Goal: Information Seeking & Learning: Stay updated

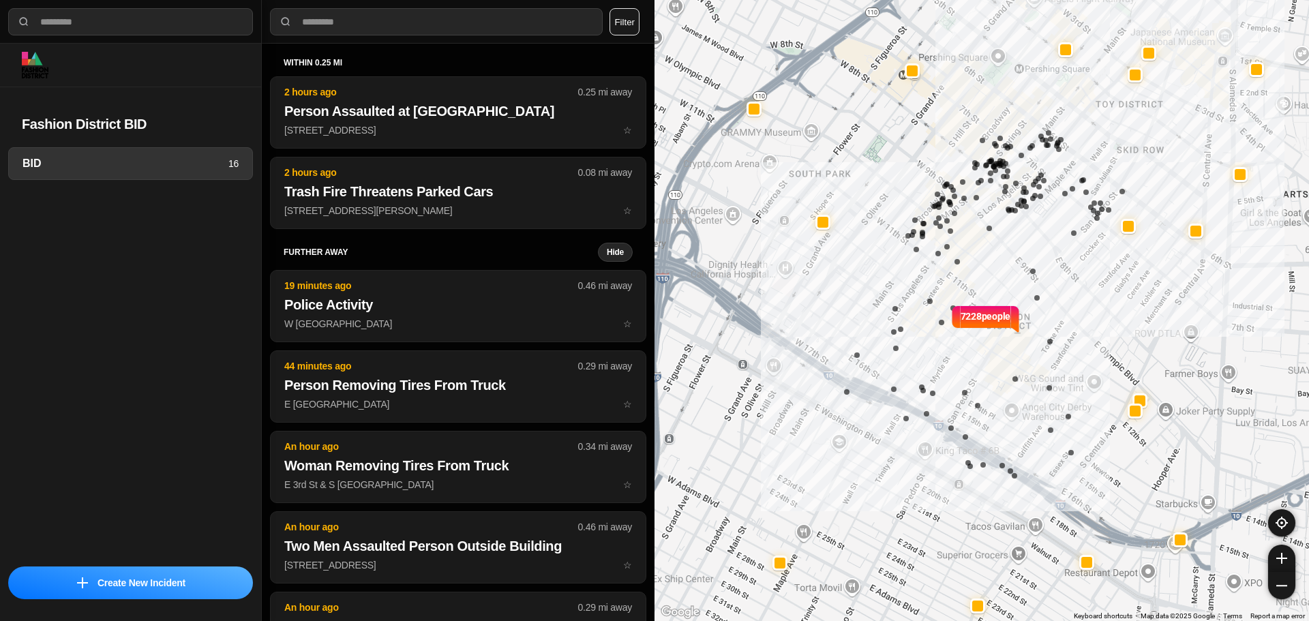
select select "*"
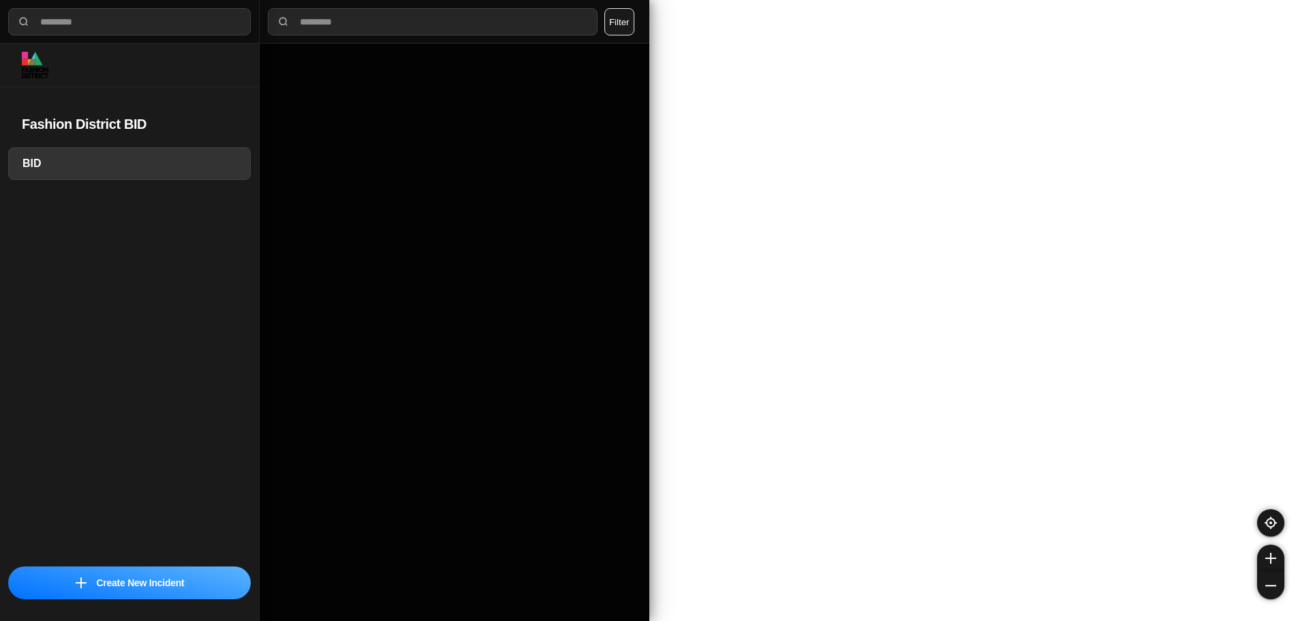
select select "*"
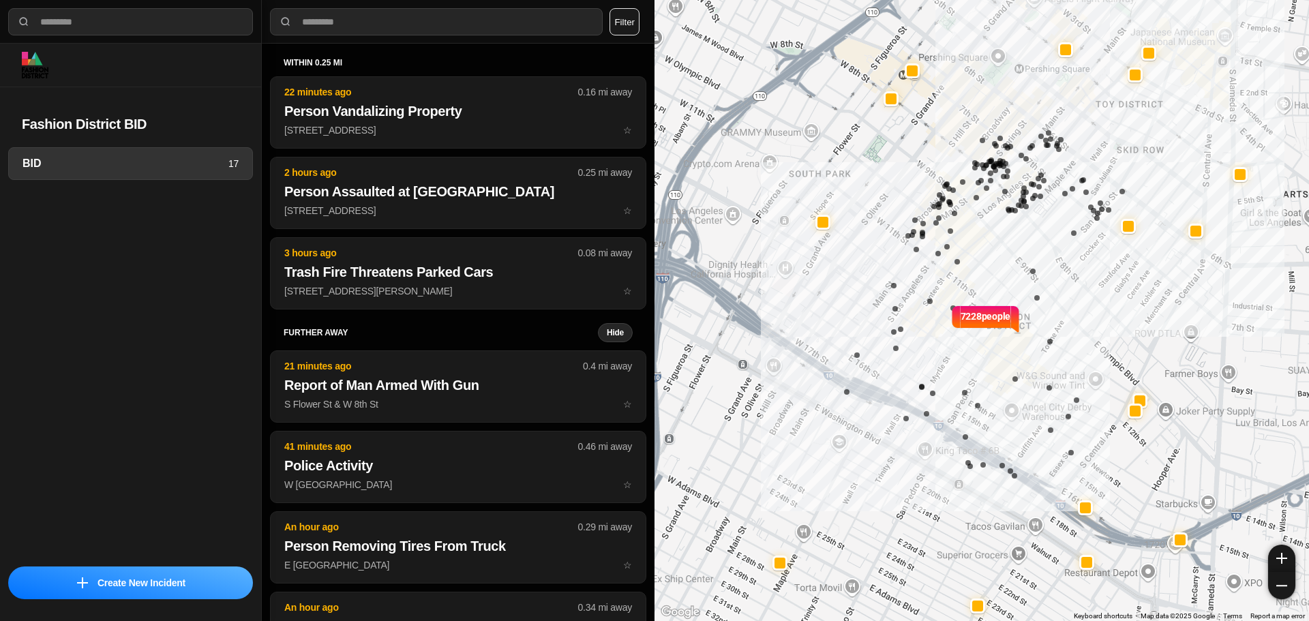
select select "*"
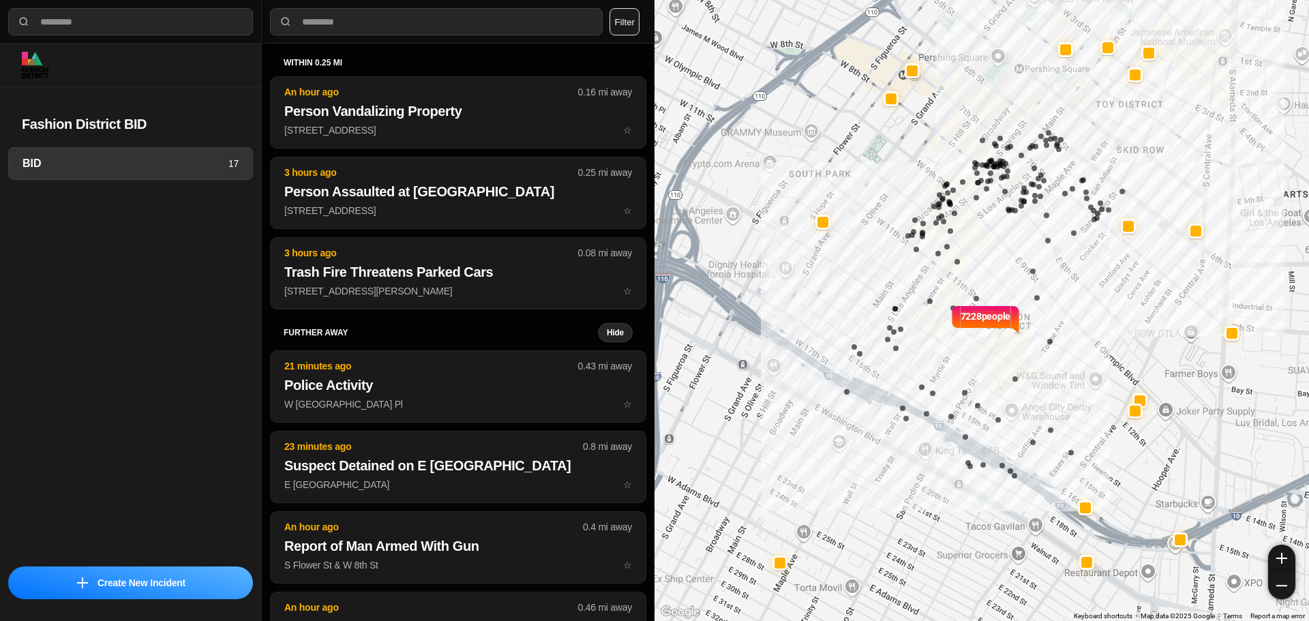
select select "*"
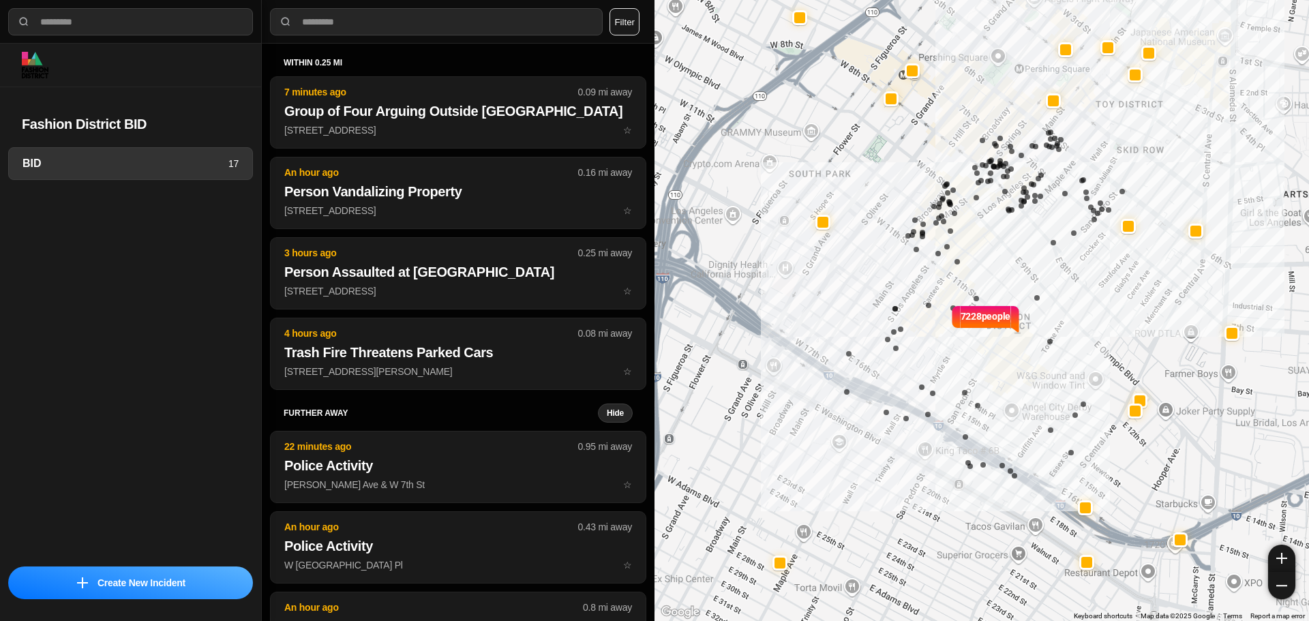
select select "*"
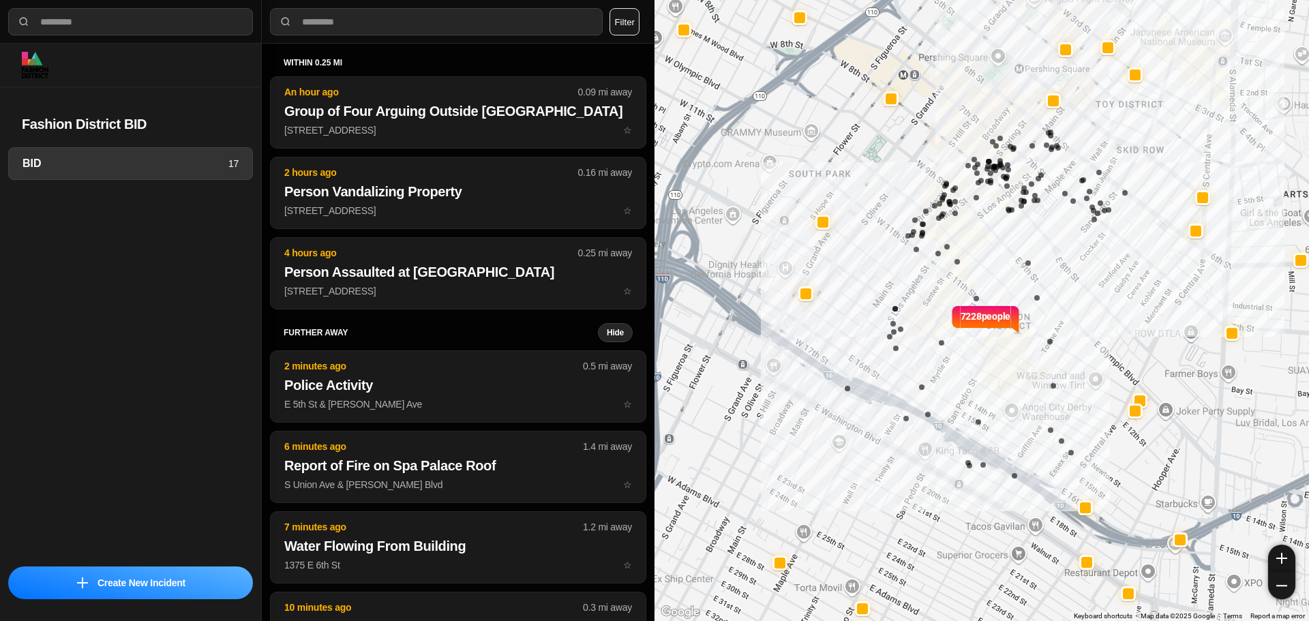
select select "*"
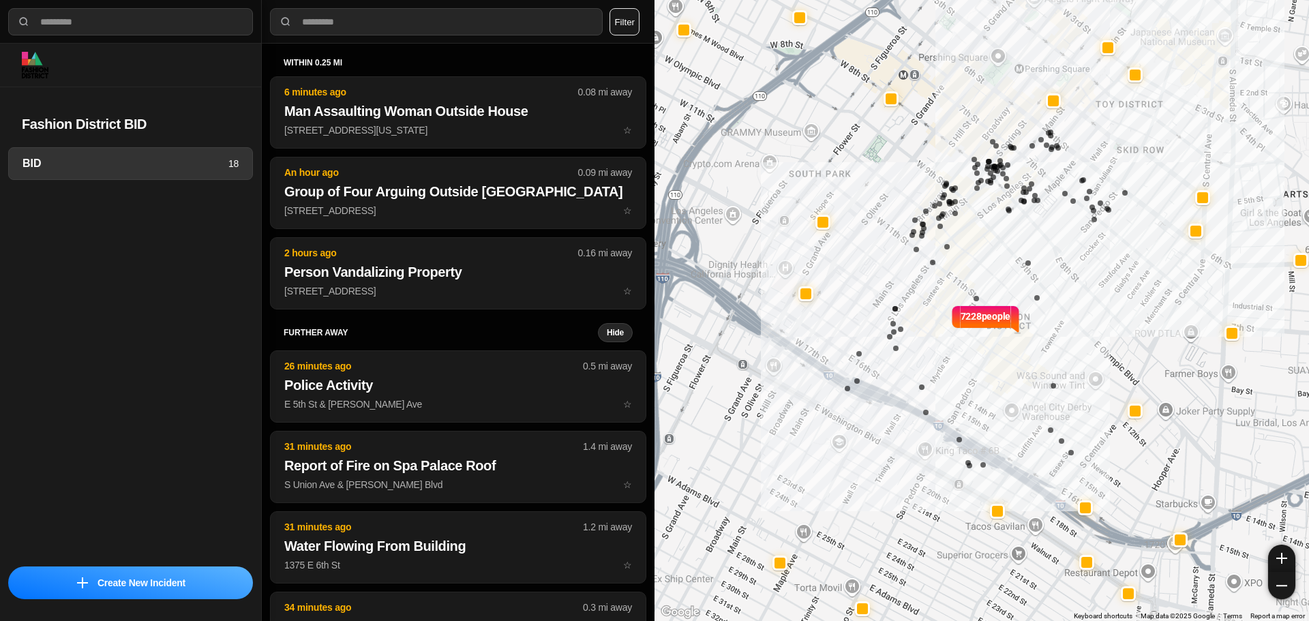
select select "*"
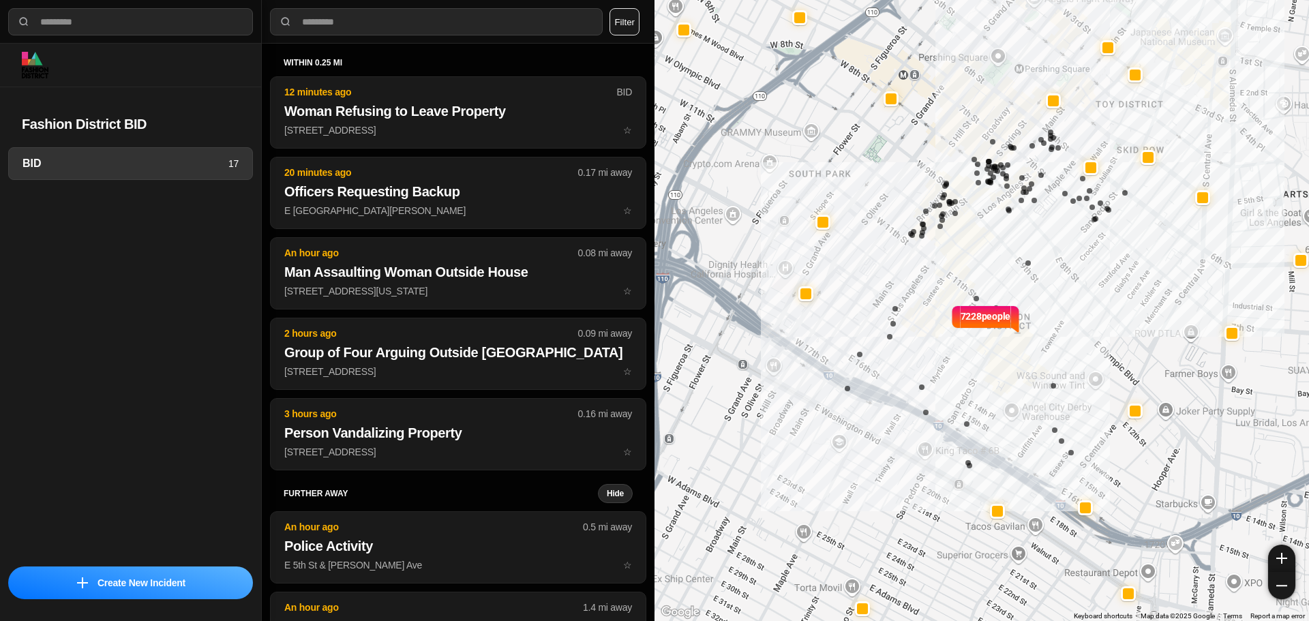
select select "*"
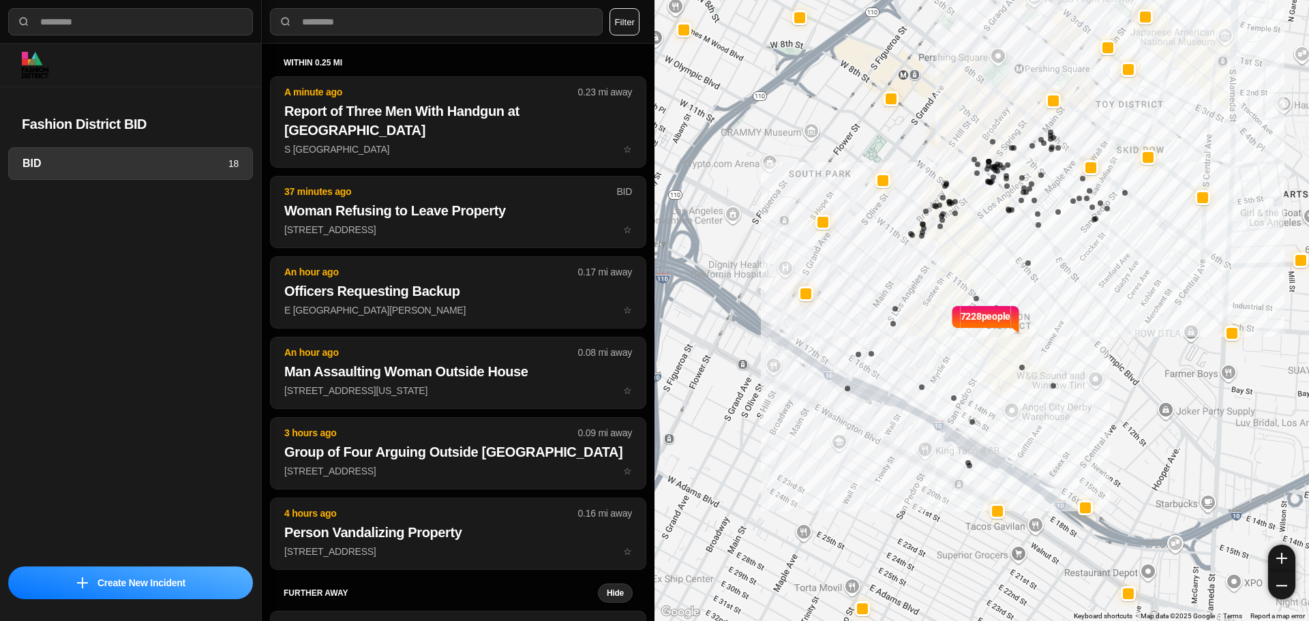
select select "*"
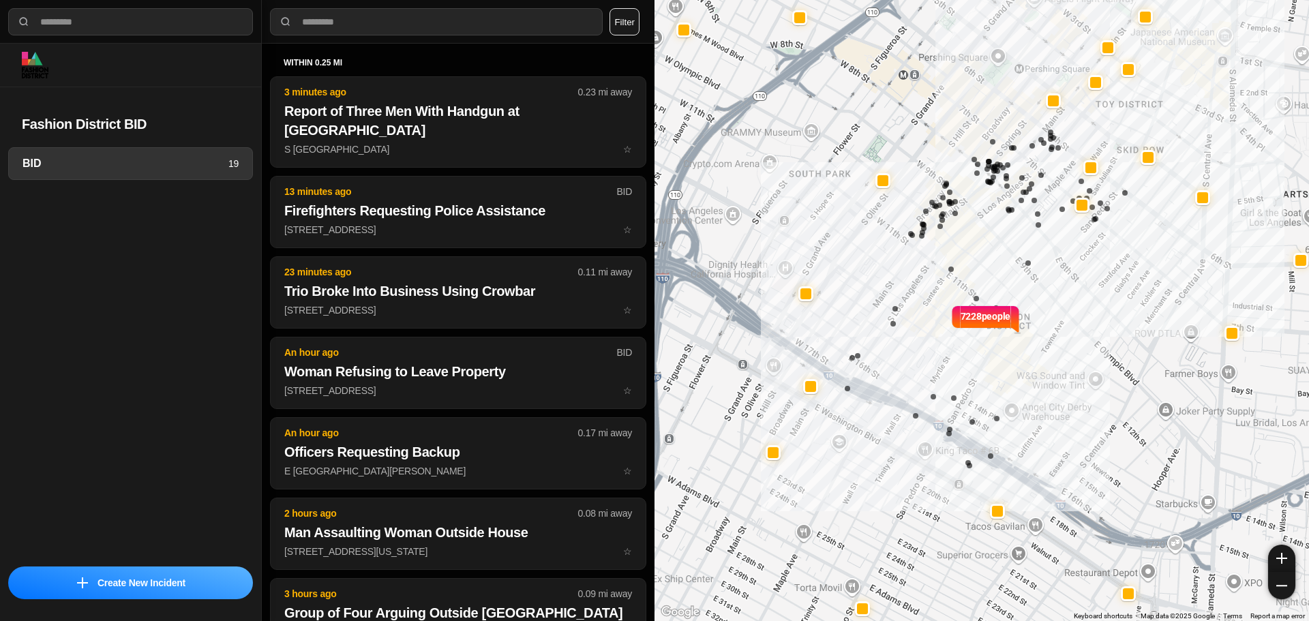
select select "*"
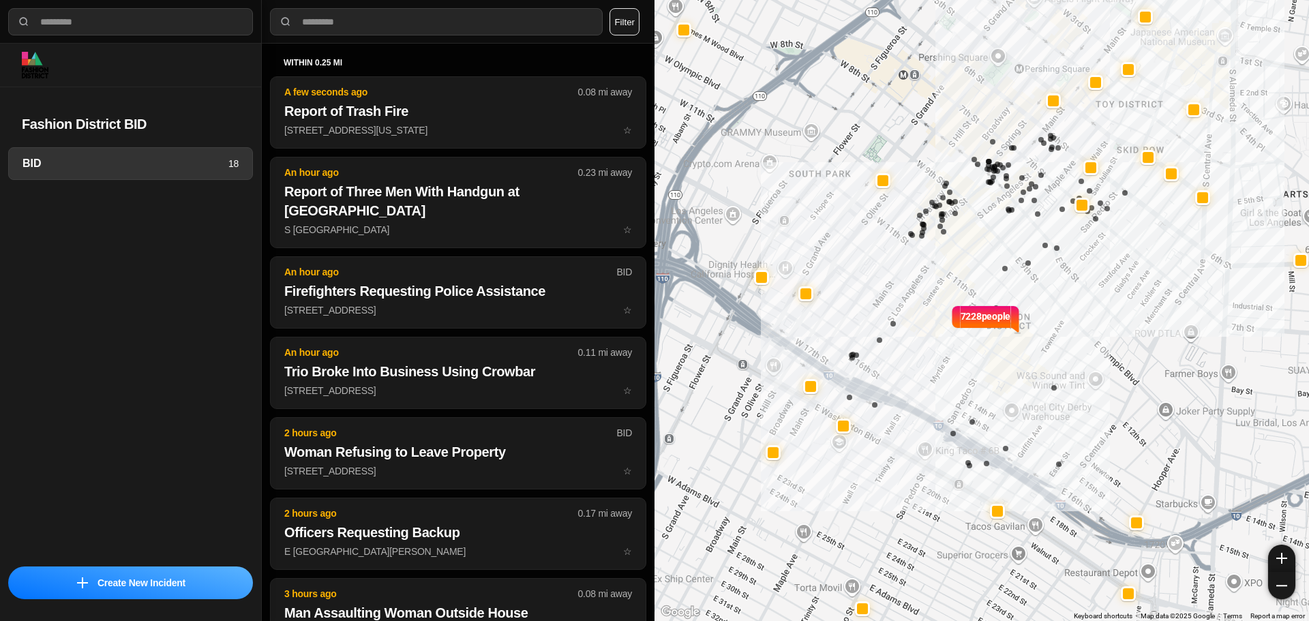
select select "*"
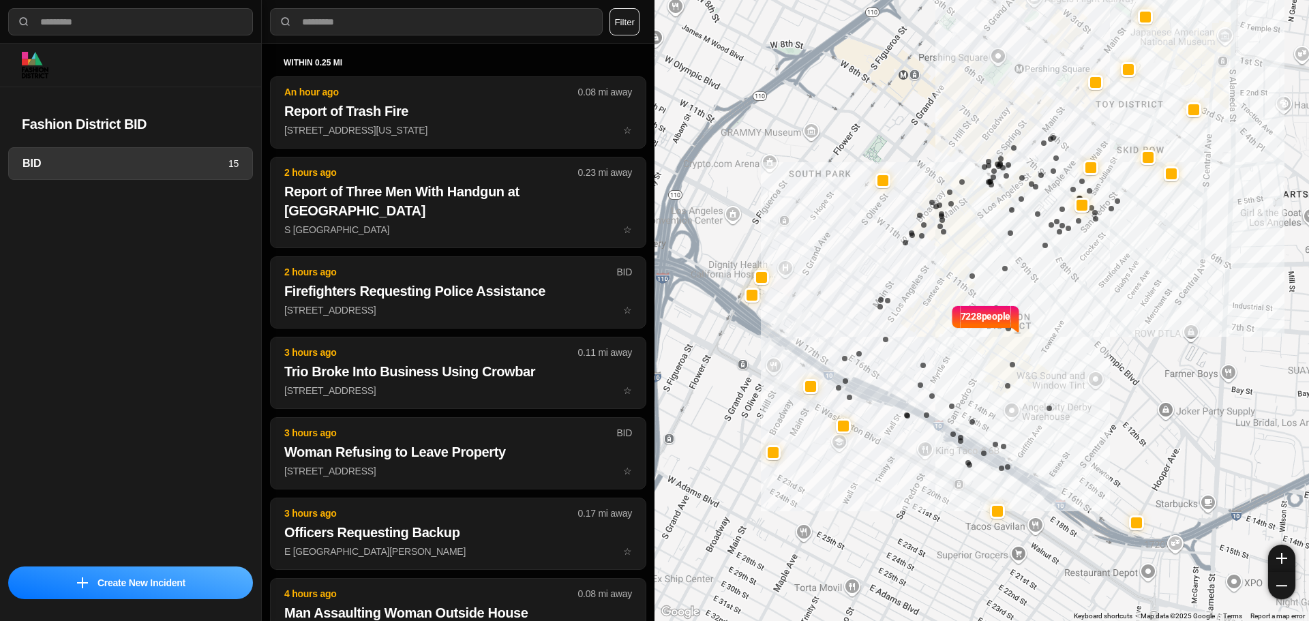
select select "*"
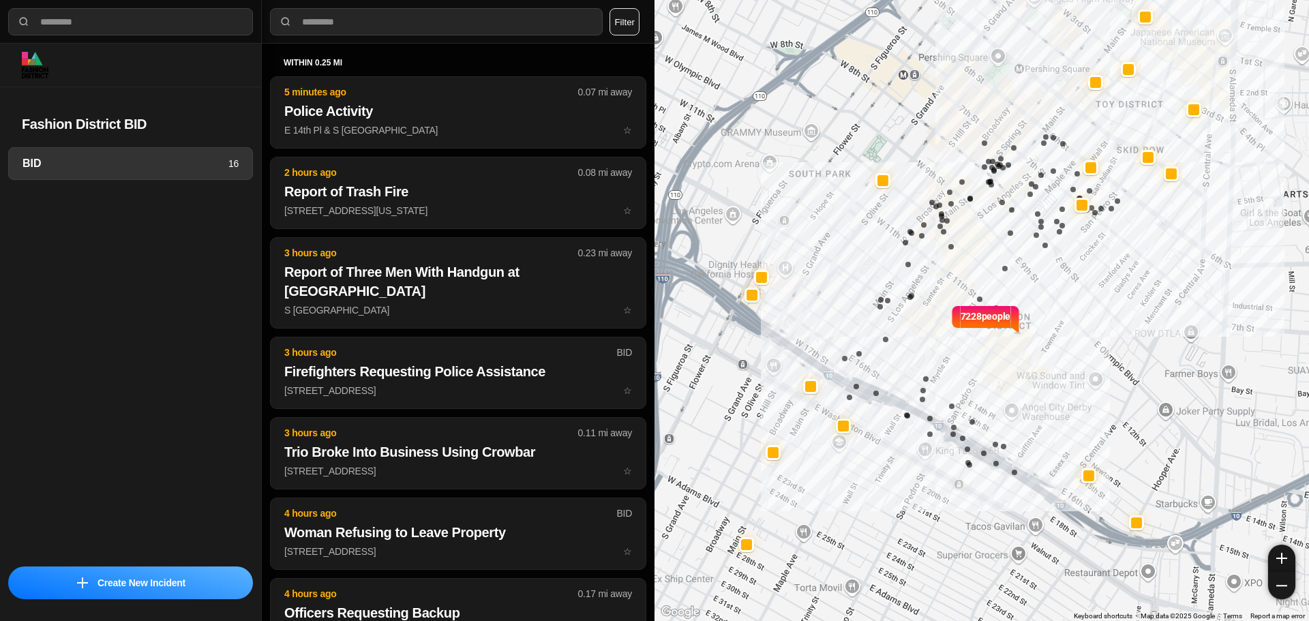
select select "*"
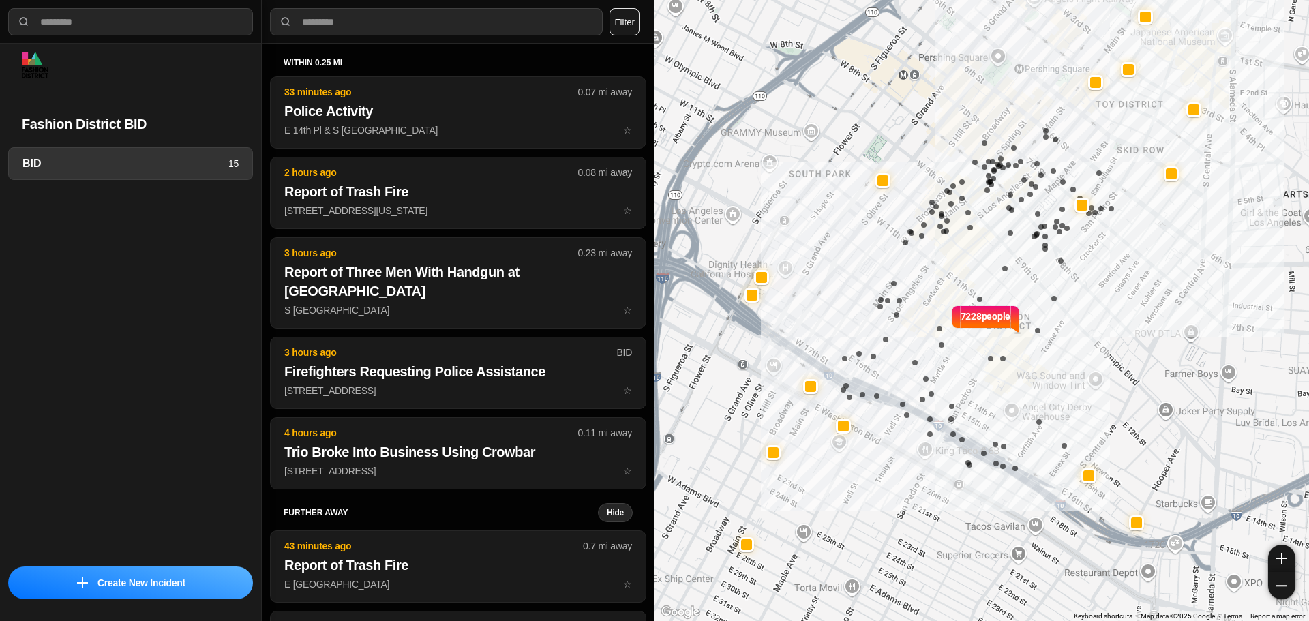
select select "*"
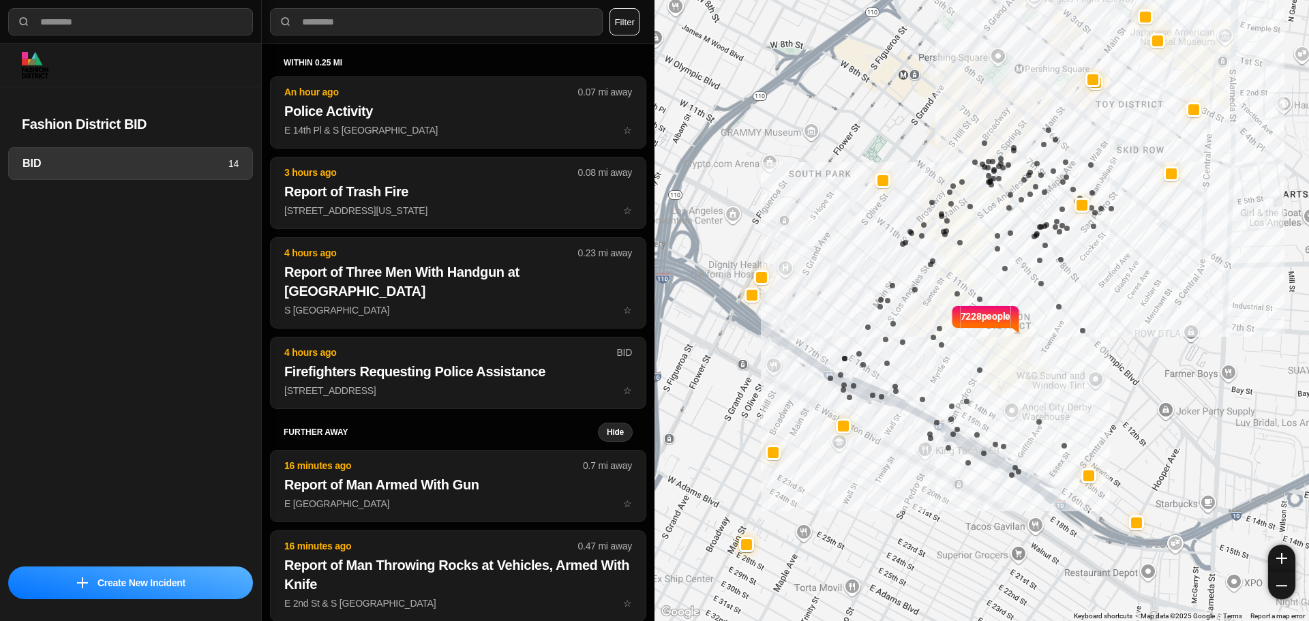
select select "*"
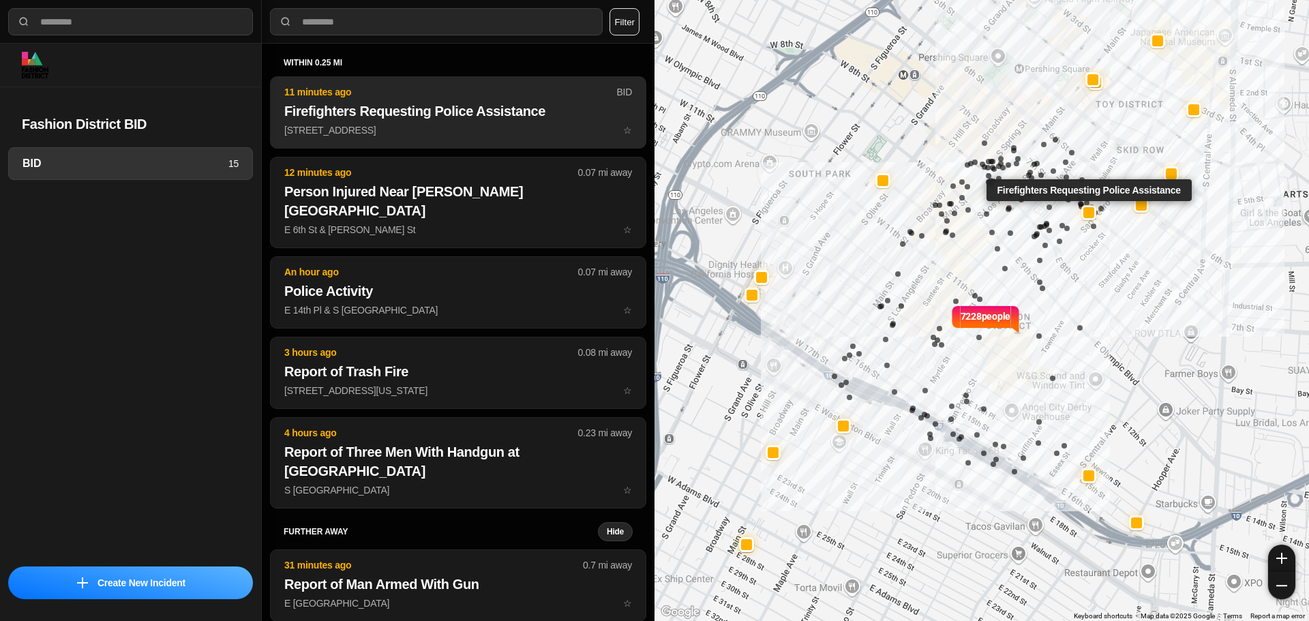
click at [424, 124] on p "430 E 7th St ☆" at bounding box center [458, 130] width 348 height 14
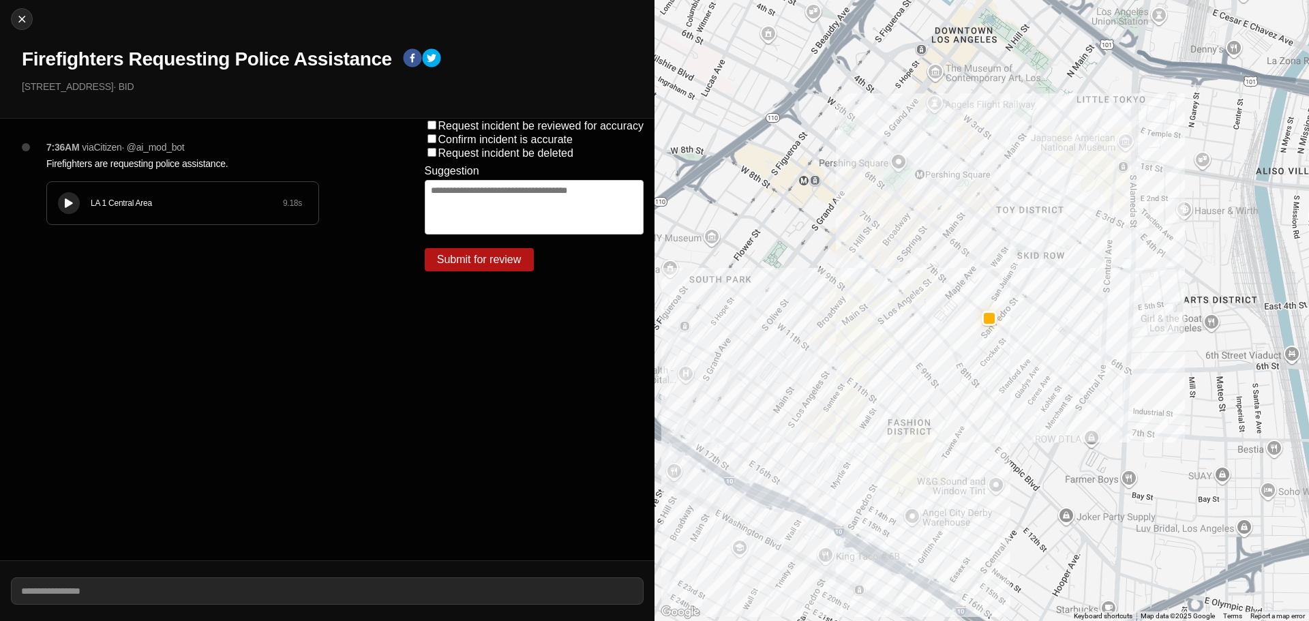
click at [79, 226] on div "7:36AM via Citizen · @ ai_mod_bot Firefighters are requesting police assistance…" at bounding box center [213, 196] width 356 height 112
click at [73, 216] on div "LA 1 Central Area 9.18 s" at bounding box center [182, 203] width 271 height 42
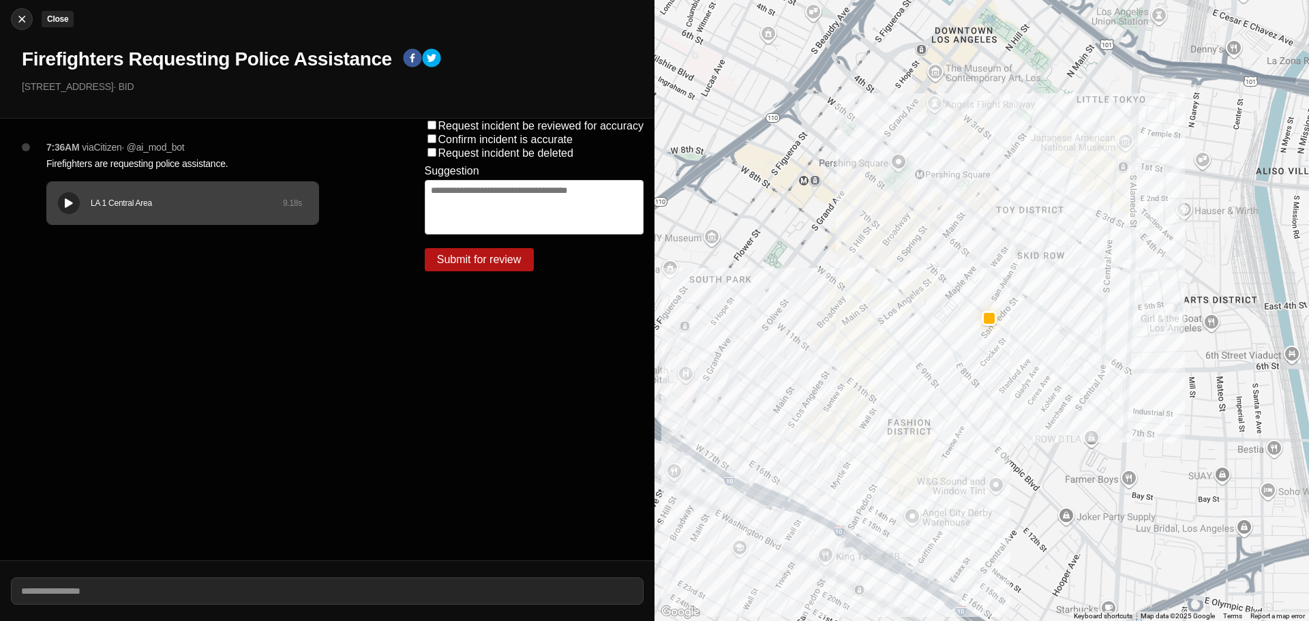
click at [15, 20] on img at bounding box center [22, 19] width 14 height 14
select select "*"
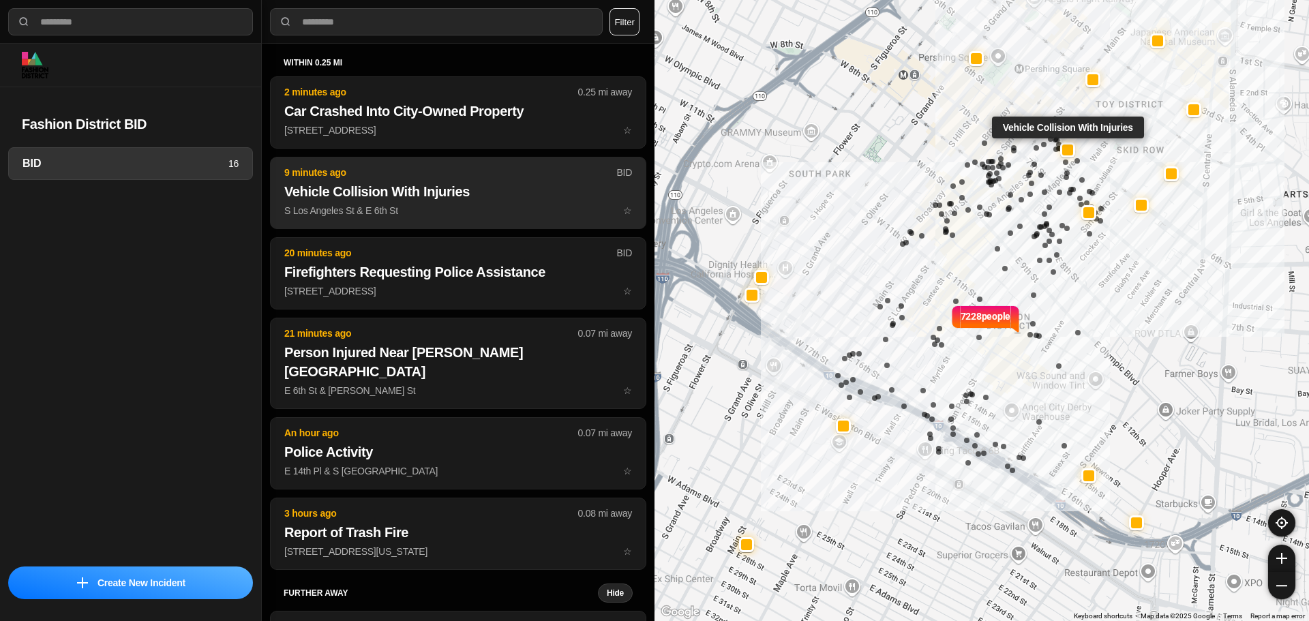
click at [427, 217] on p "S Los Angeles St & E 6th St ☆" at bounding box center [458, 211] width 348 height 14
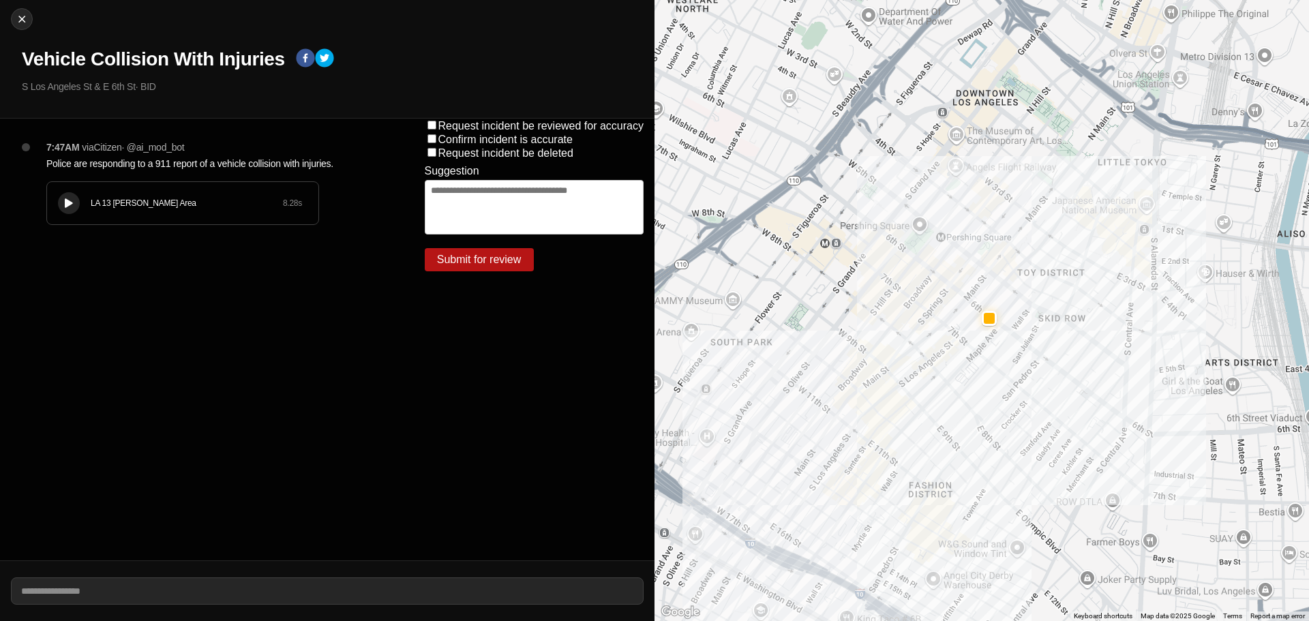
click at [58, 202] on div "LA 13 Newton Area 8.28 s" at bounding box center [182, 203] width 271 height 42
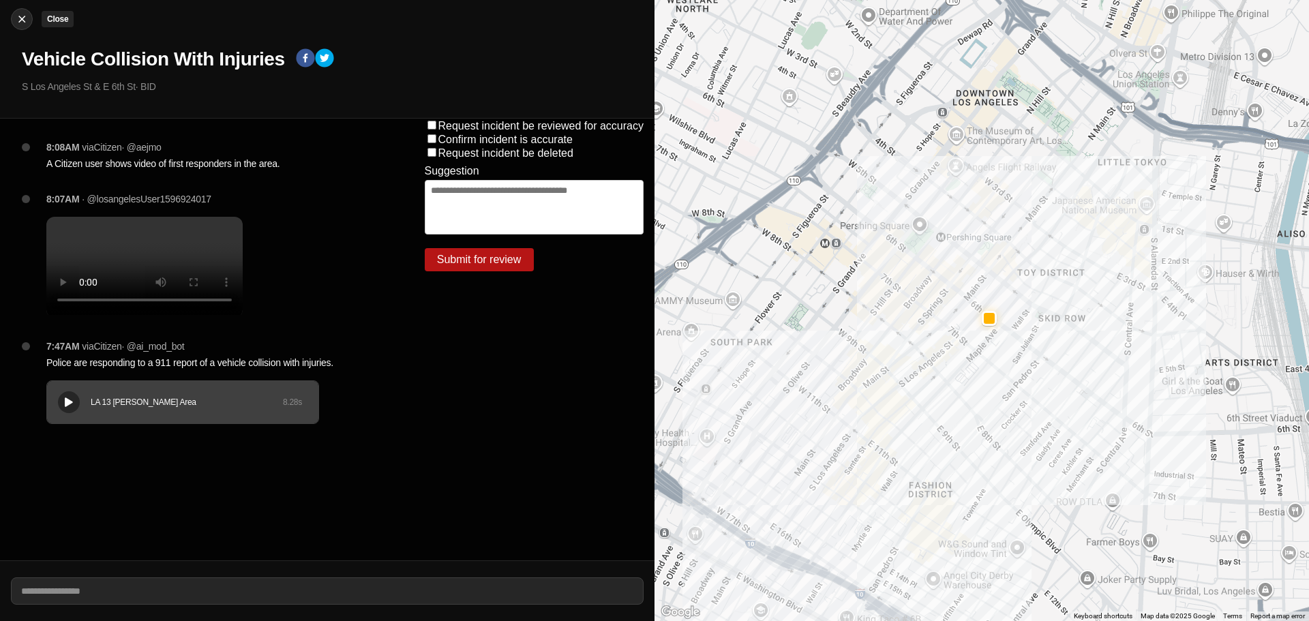
click at [26, 18] on img at bounding box center [22, 19] width 14 height 14
select select "*"
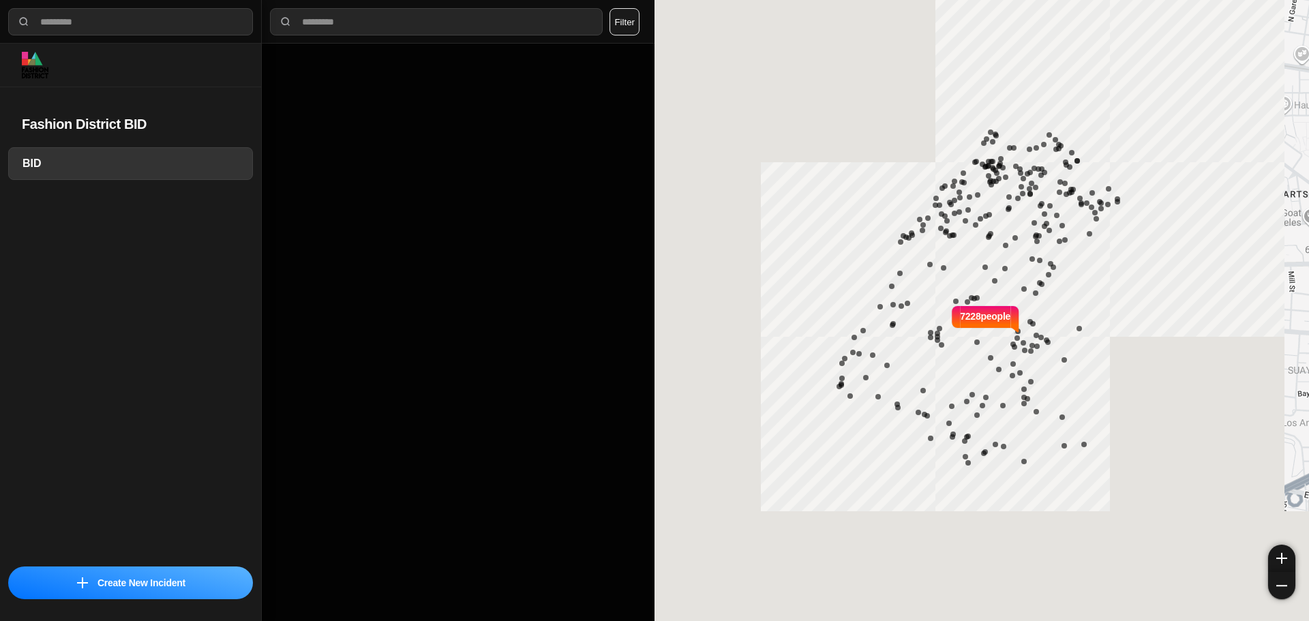
select select "*"
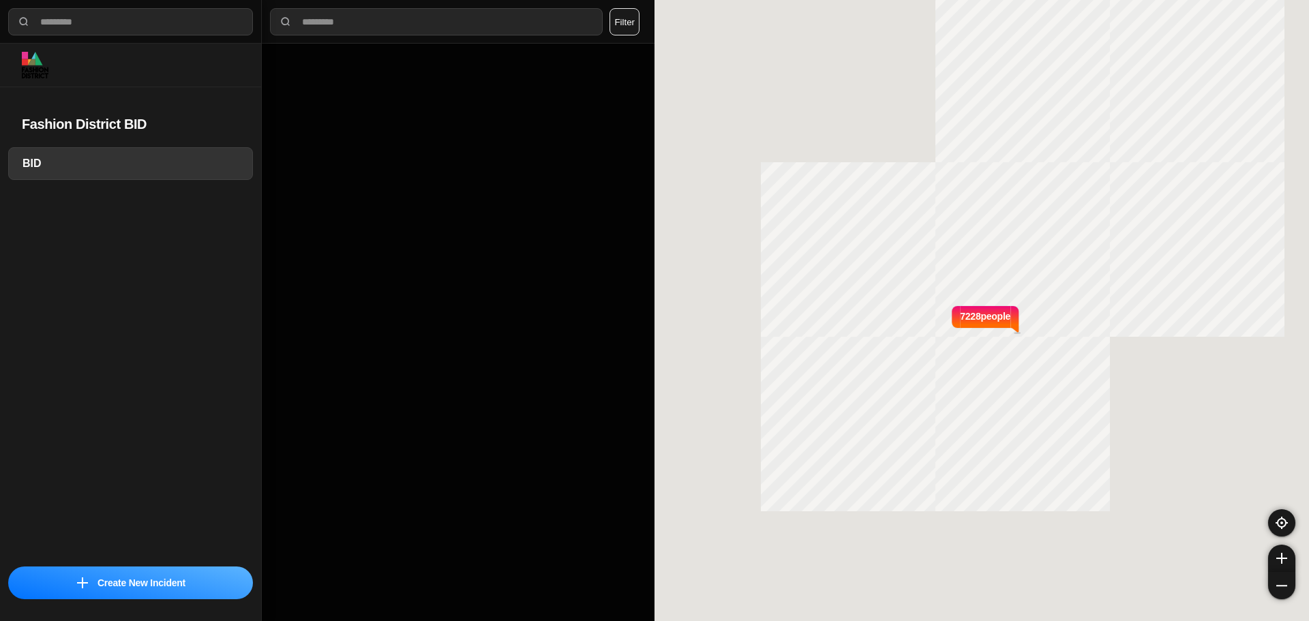
select select "*"
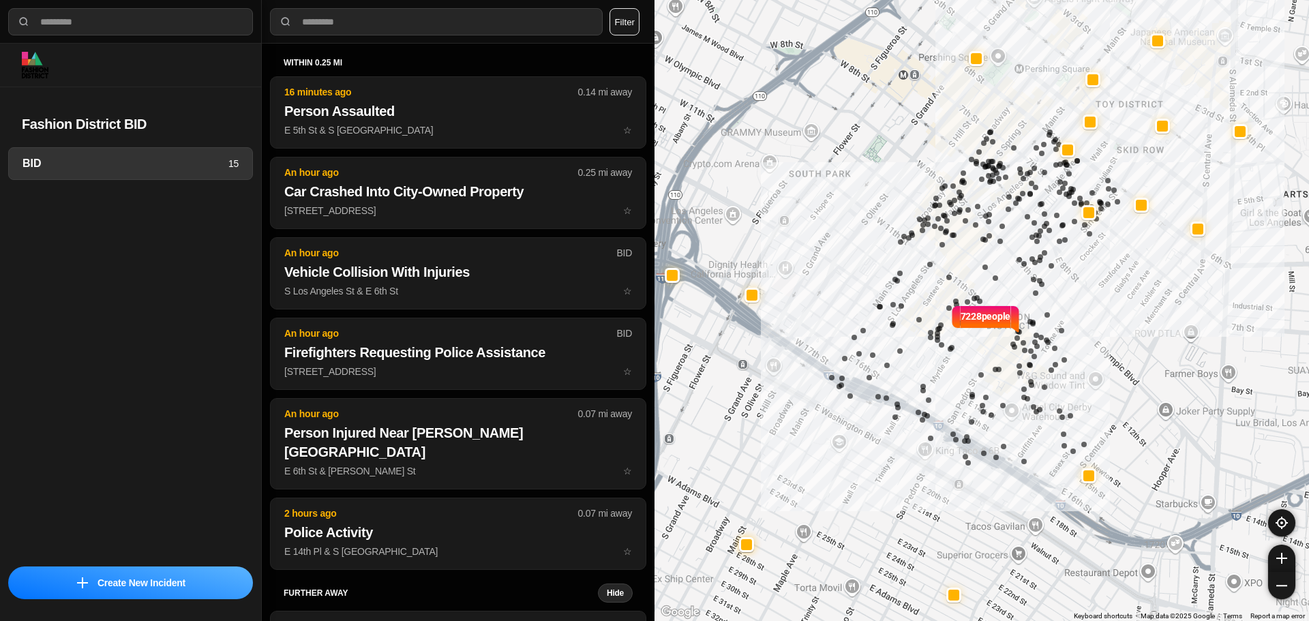
select select "*"
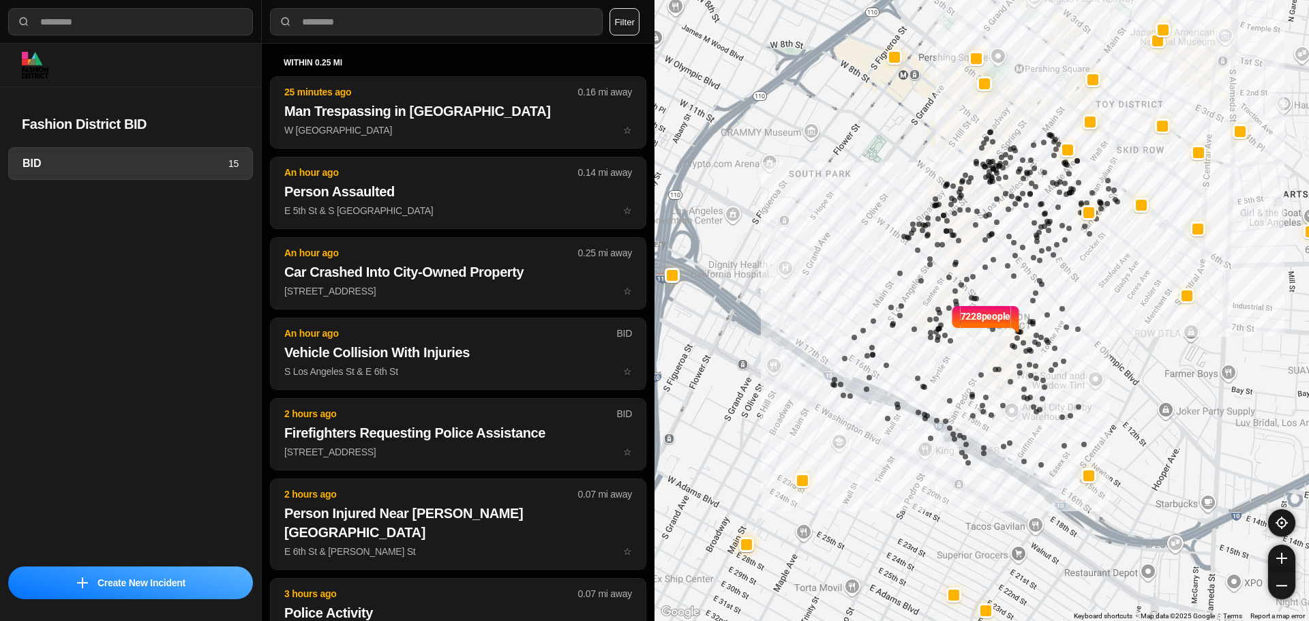
select select "*"
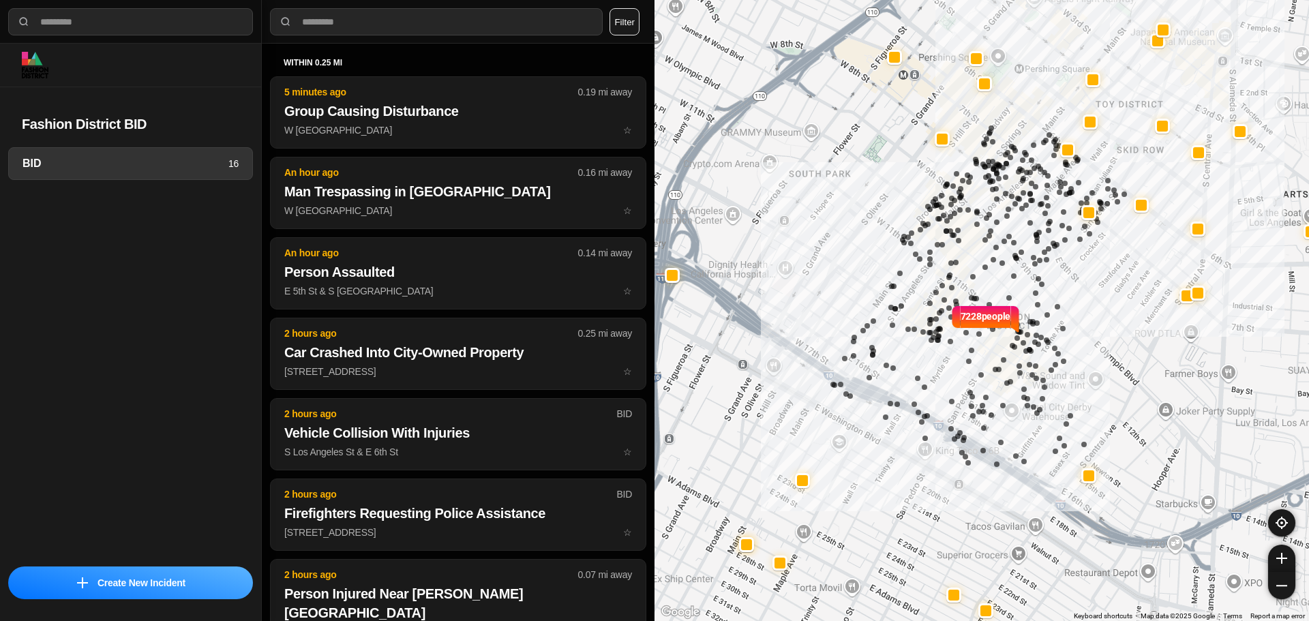
select select "*"
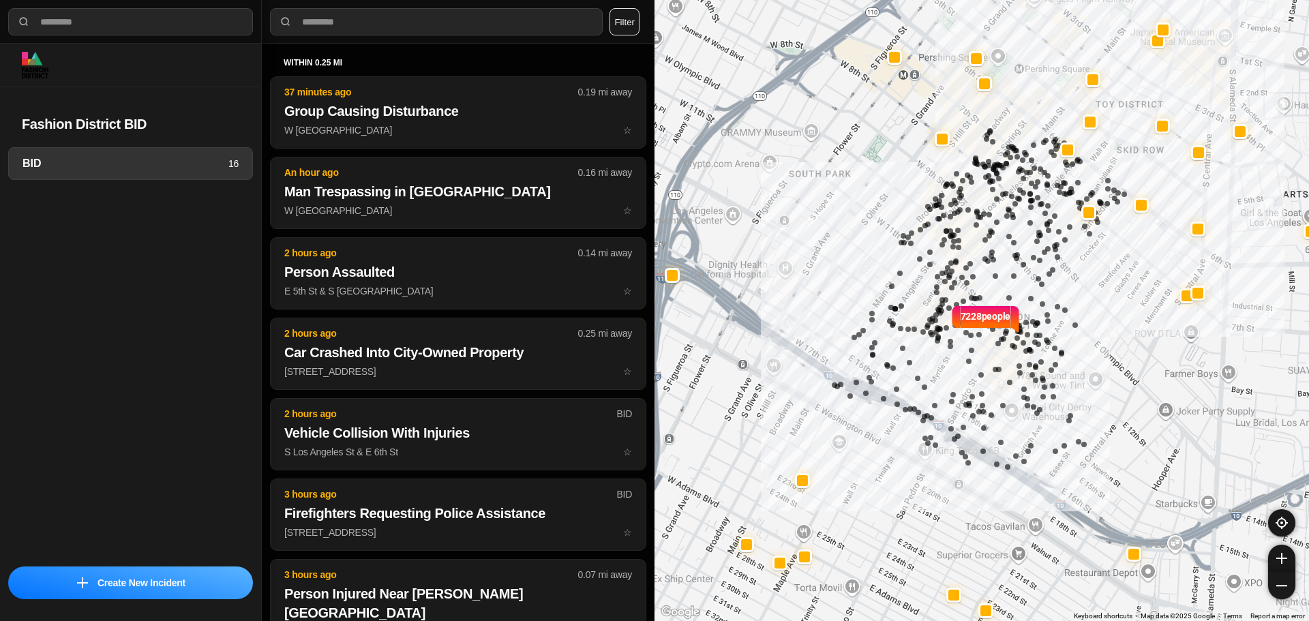
select select "*"
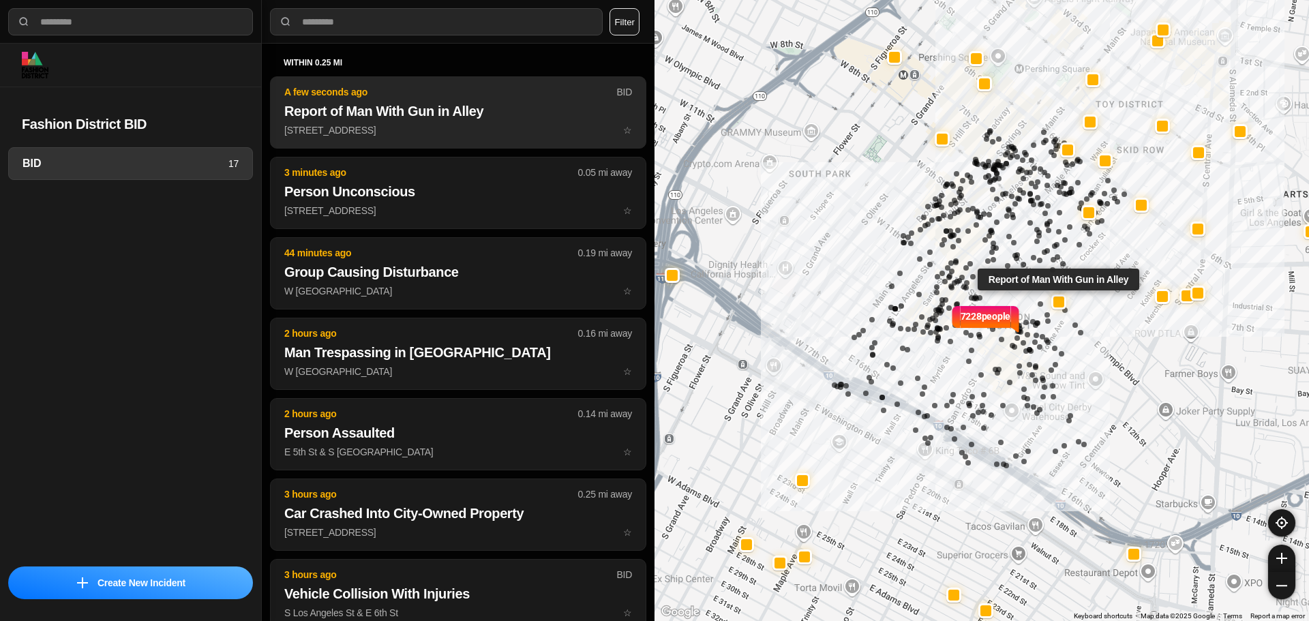
click at [456, 94] on p "A few seconds ago" at bounding box center [450, 92] width 332 height 14
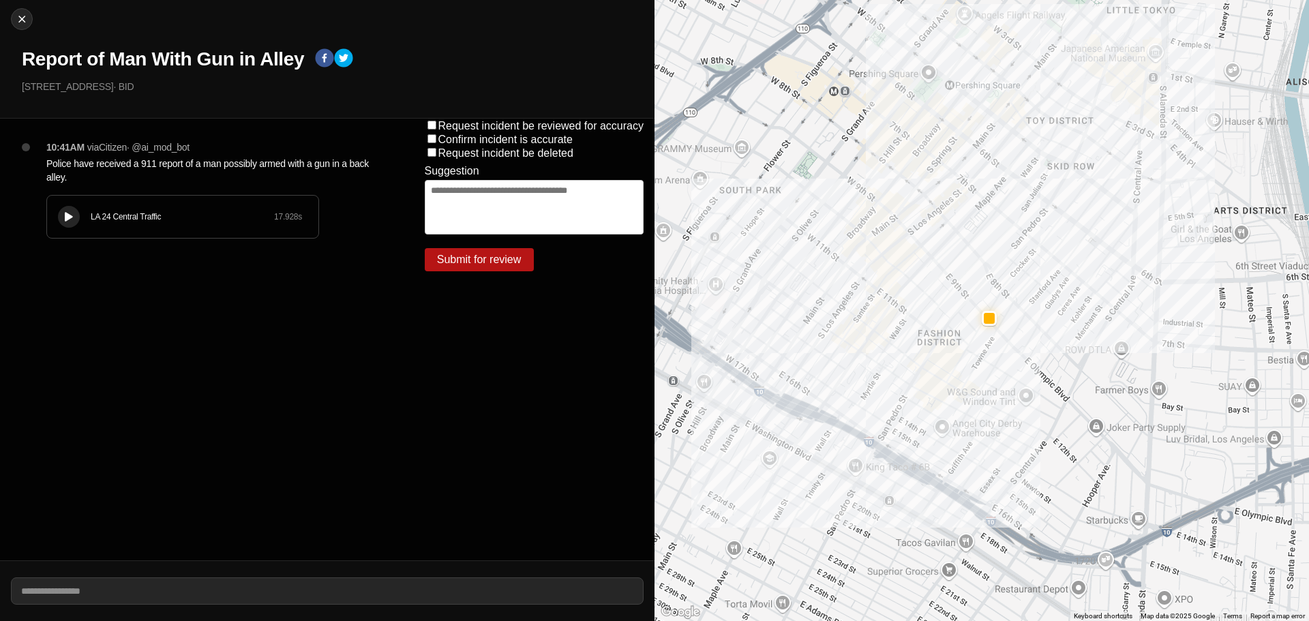
click at [40, 208] on div "10:41AM via Citizen · @ ai_mod_bot Police have received a 911 report of a man p…" at bounding box center [213, 202] width 356 height 125
click at [57, 208] on div "LA 24 Central Traffic 17.928 s" at bounding box center [182, 217] width 271 height 42
click at [70, 216] on icon at bounding box center [69, 217] width 8 height 9
click at [72, 218] on icon at bounding box center [69, 217] width 8 height 9
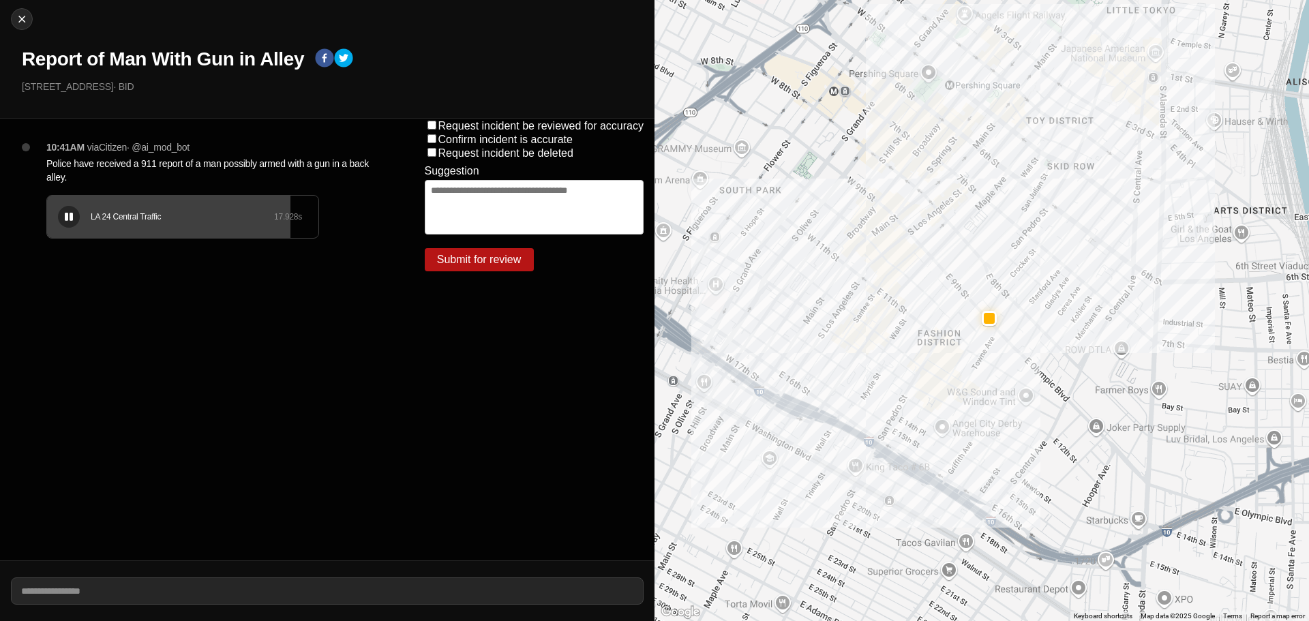
click at [196, 222] on div "LA 24 Central Traffic 17.928 s" at bounding box center [182, 217] width 271 height 42
click at [167, 222] on div "LA 24 Central Traffic 17.928 s" at bounding box center [182, 217] width 271 height 42
click at [20, 17] on img at bounding box center [22, 19] width 14 height 14
select select "*"
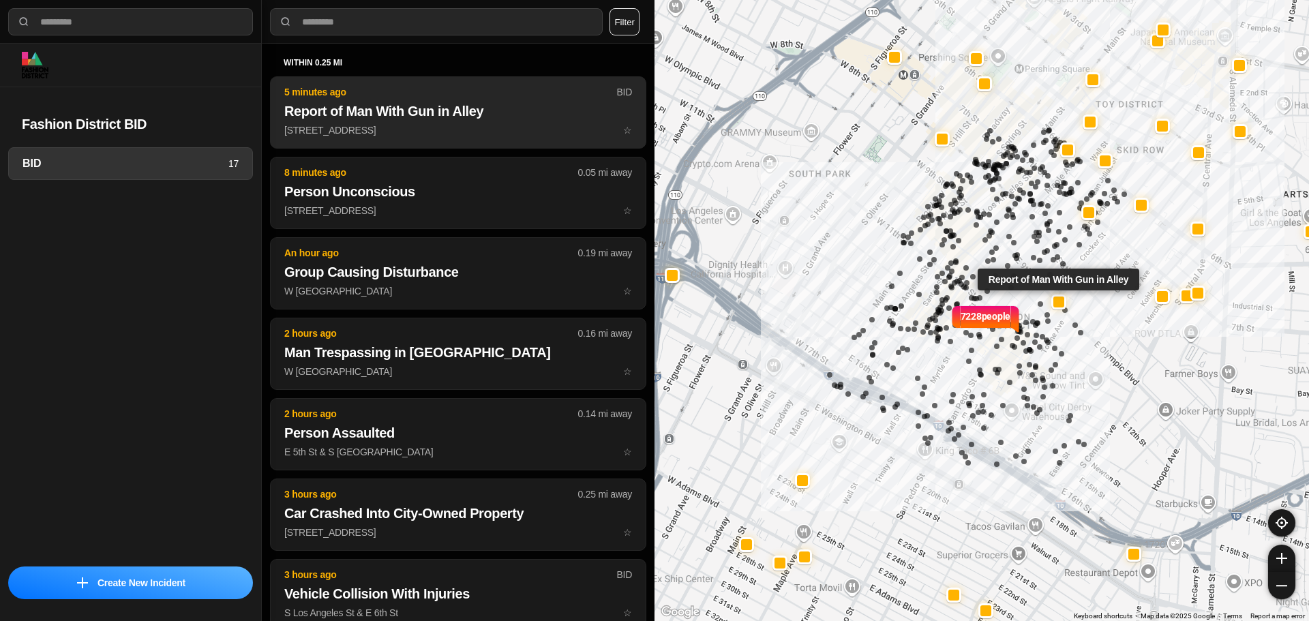
click at [446, 130] on p "721 E 9th St ☆" at bounding box center [458, 130] width 348 height 14
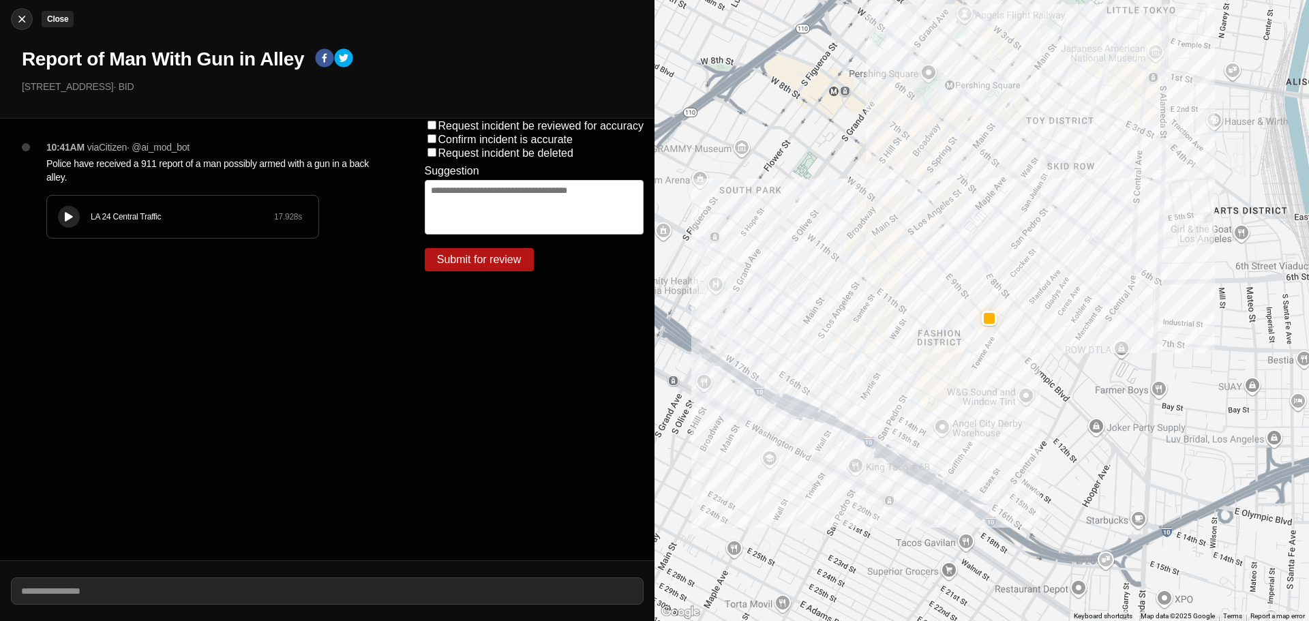
click at [26, 18] on img at bounding box center [22, 19] width 14 height 14
select select "*"
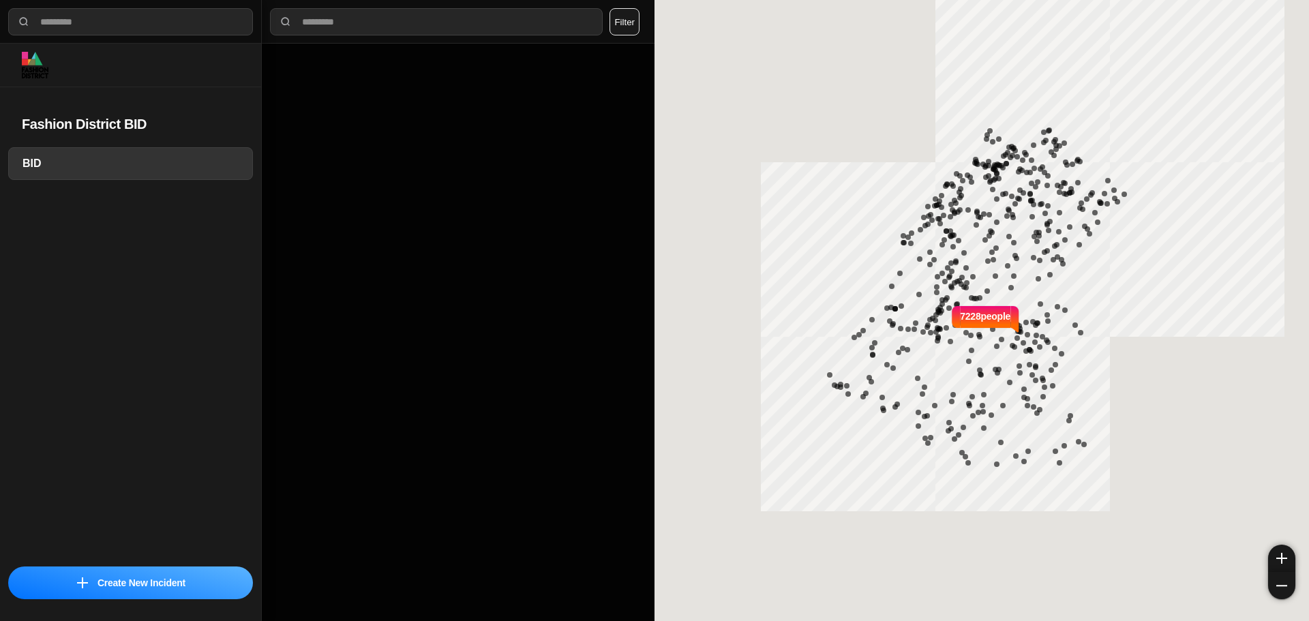
select select "*"
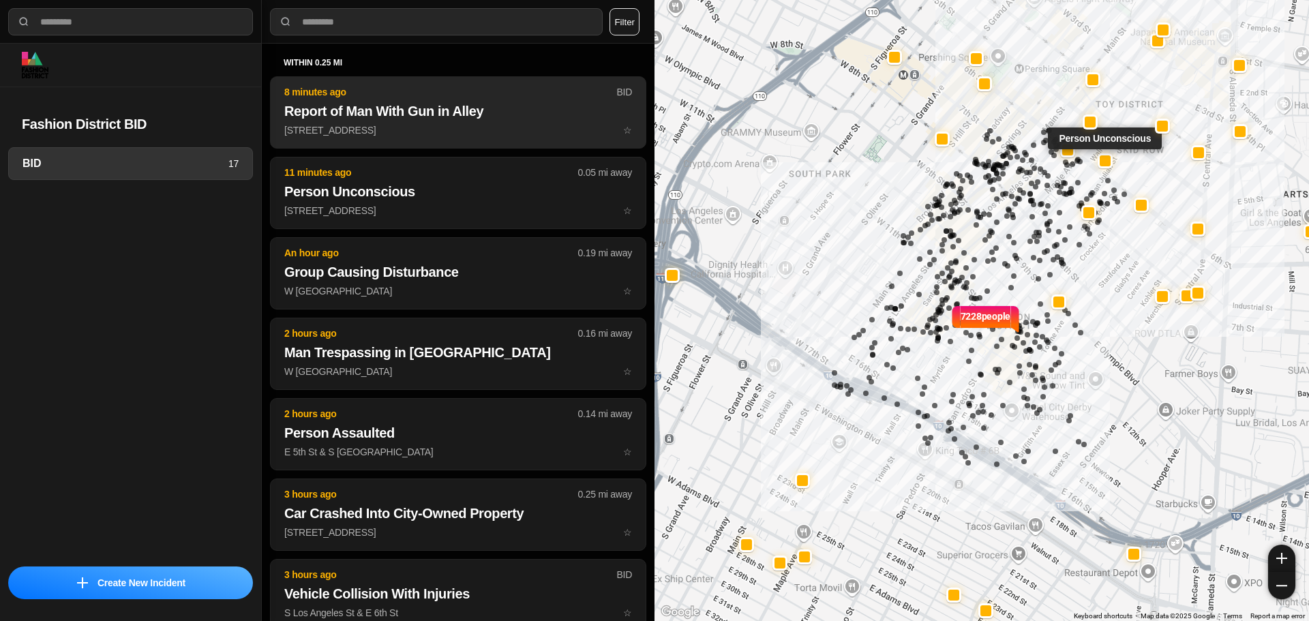
click at [459, 127] on p "721 E 9th St ☆" at bounding box center [458, 130] width 348 height 14
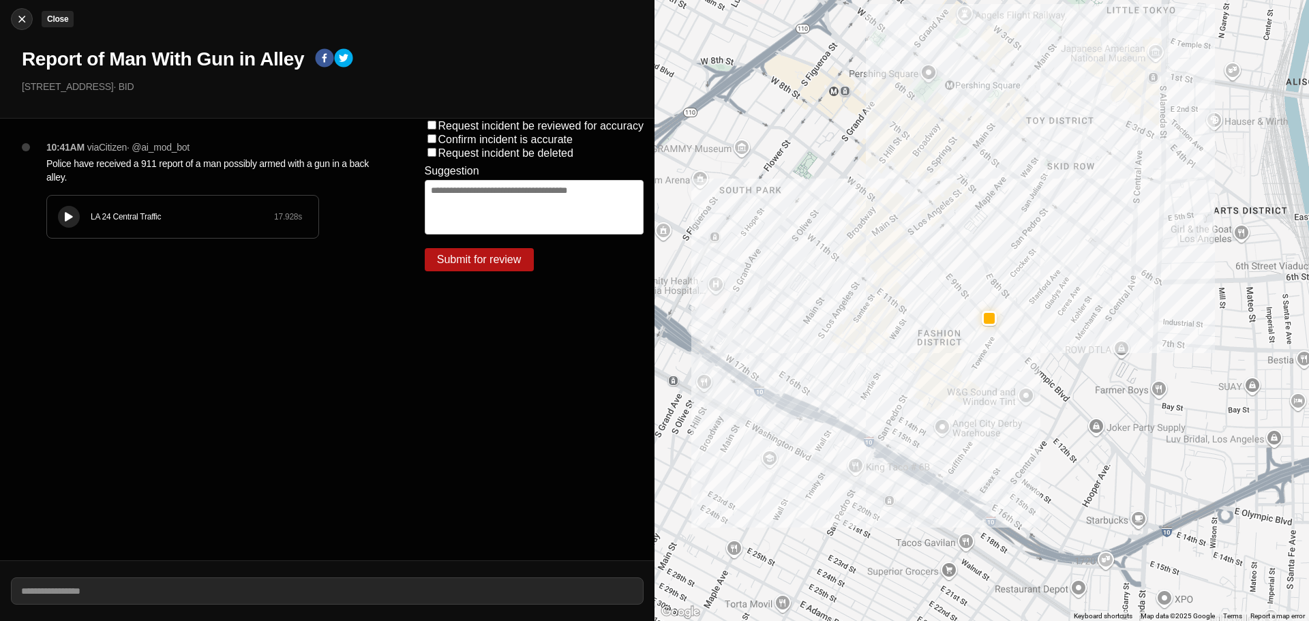
click at [23, 17] on img at bounding box center [22, 19] width 14 height 14
select select "*"
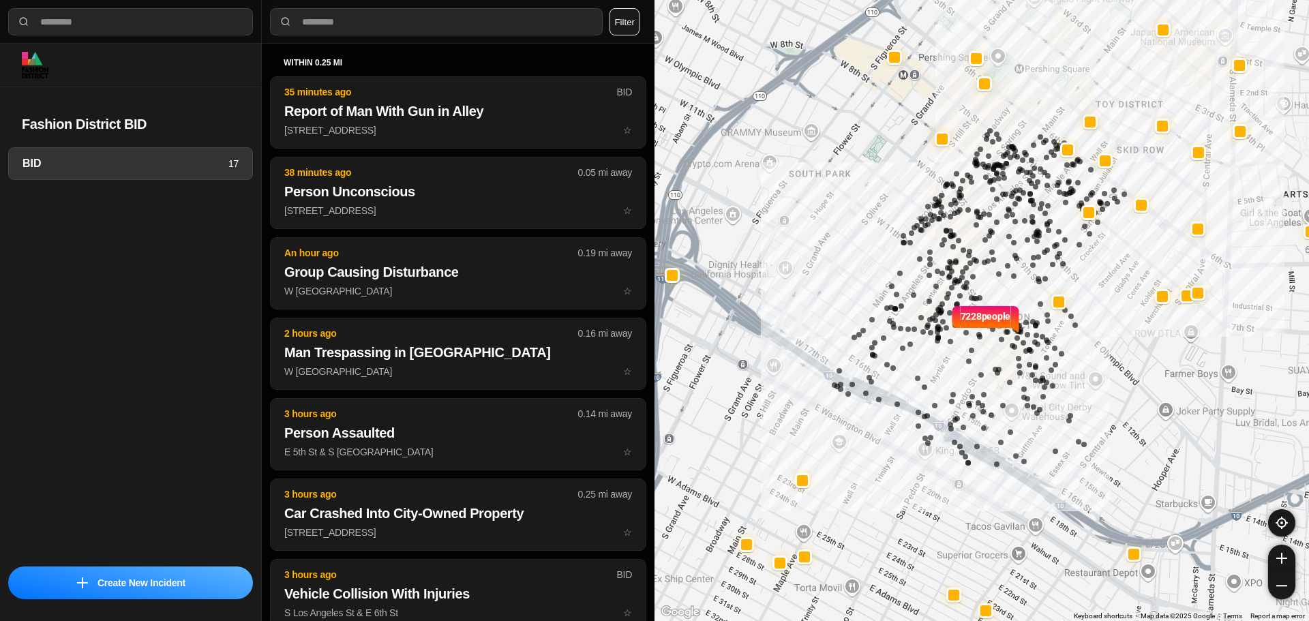
select select "*"
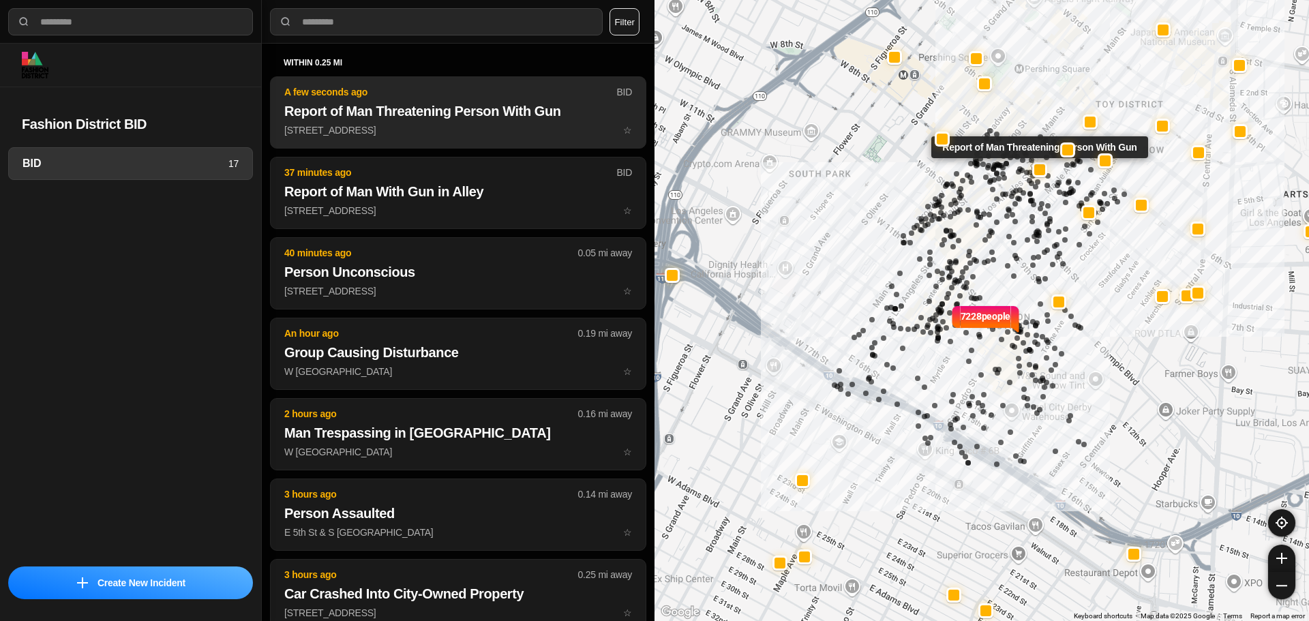
click at [431, 108] on h2 "Report of Man Threatening Person With Gun" at bounding box center [458, 111] width 348 height 19
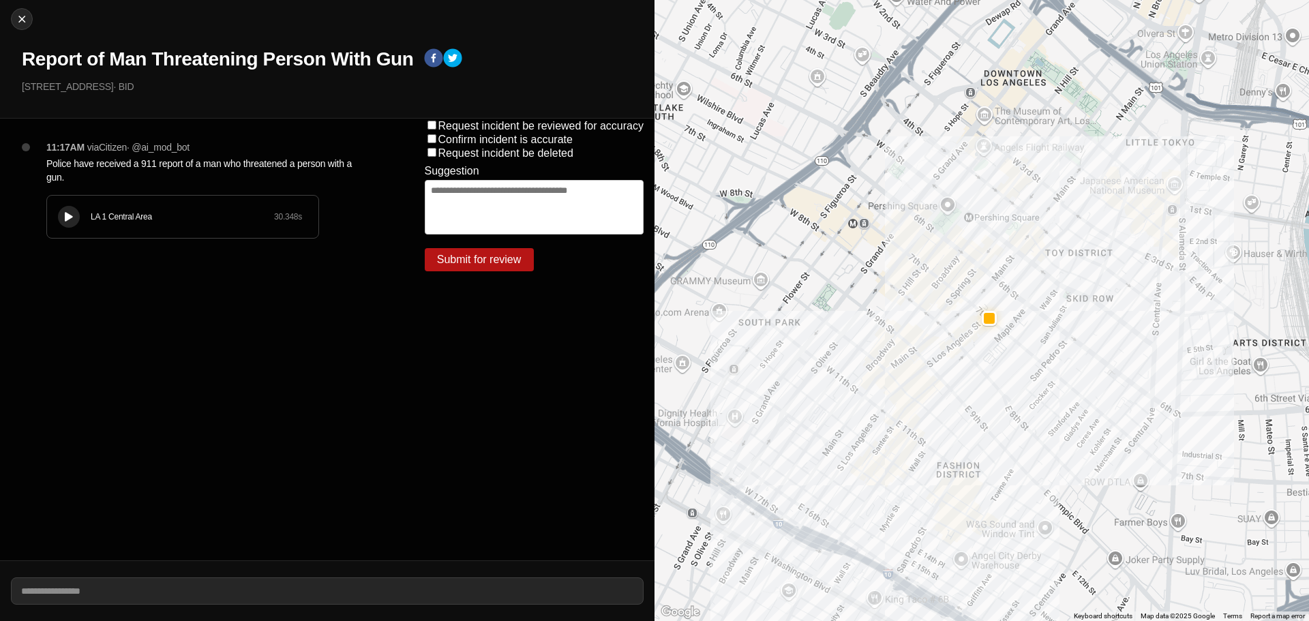
click at [63, 209] on button at bounding box center [69, 217] width 22 height 22
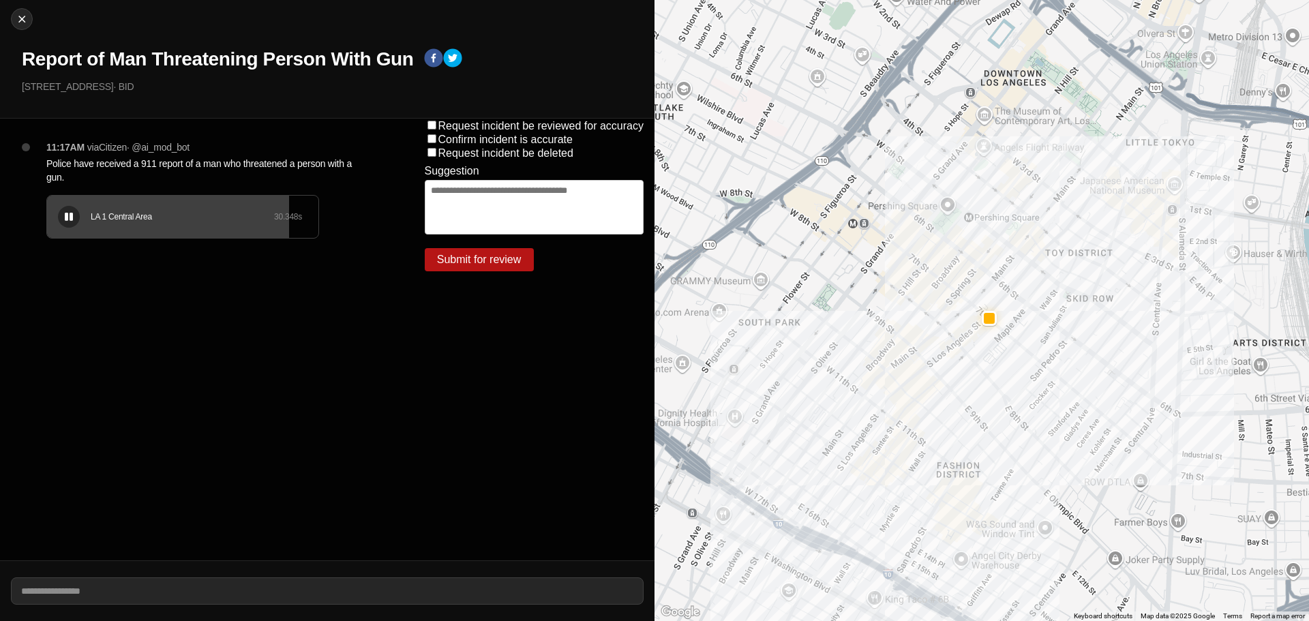
click at [165, 211] on div "LA 1 Central Area" at bounding box center [182, 216] width 183 height 11
click at [20, 20] on img at bounding box center [22, 19] width 14 height 14
select select "*"
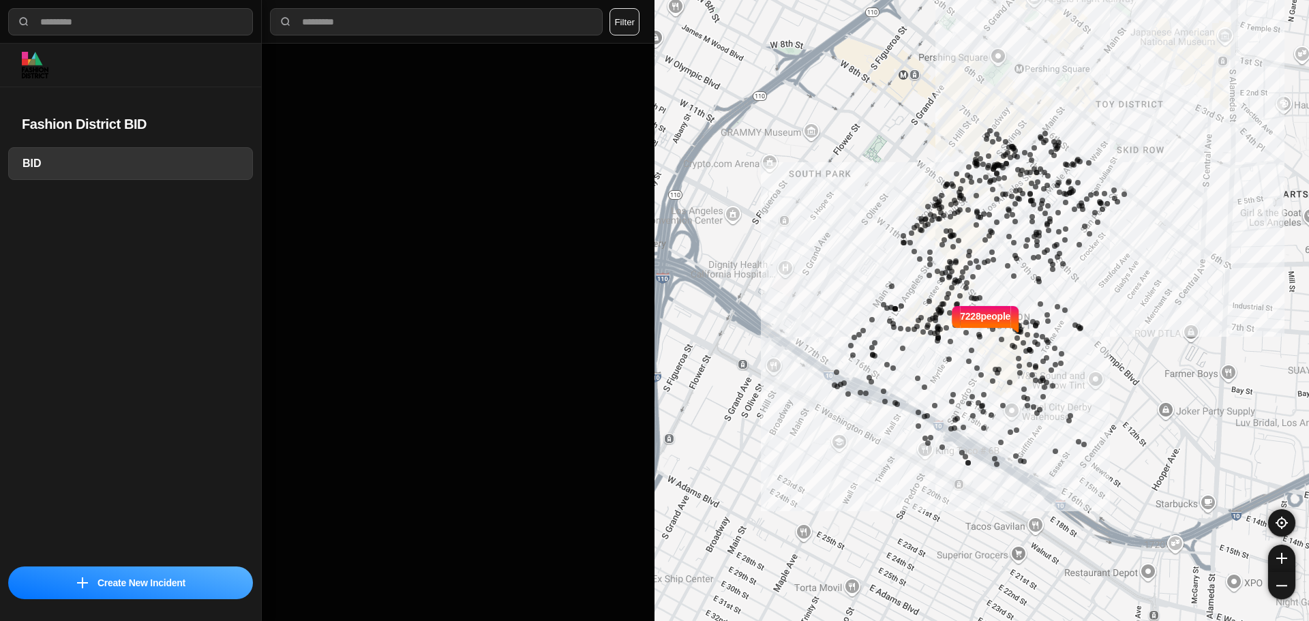
select select "*"
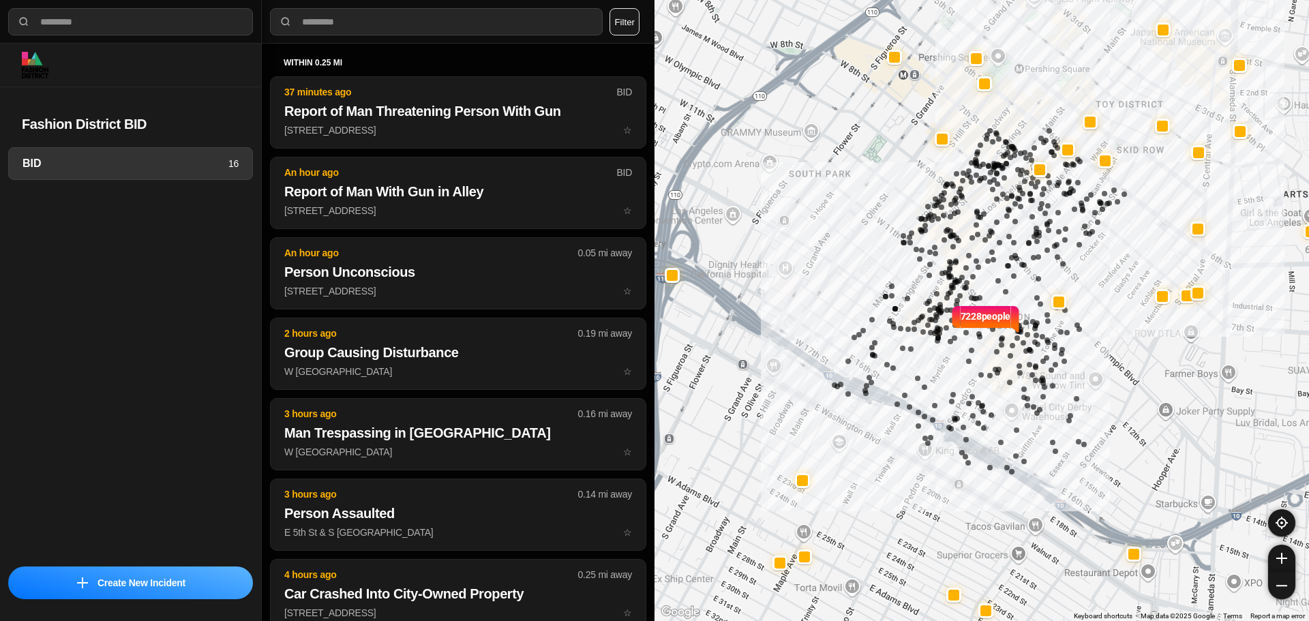
select select "*"
